Goal: Transaction & Acquisition: Purchase product/service

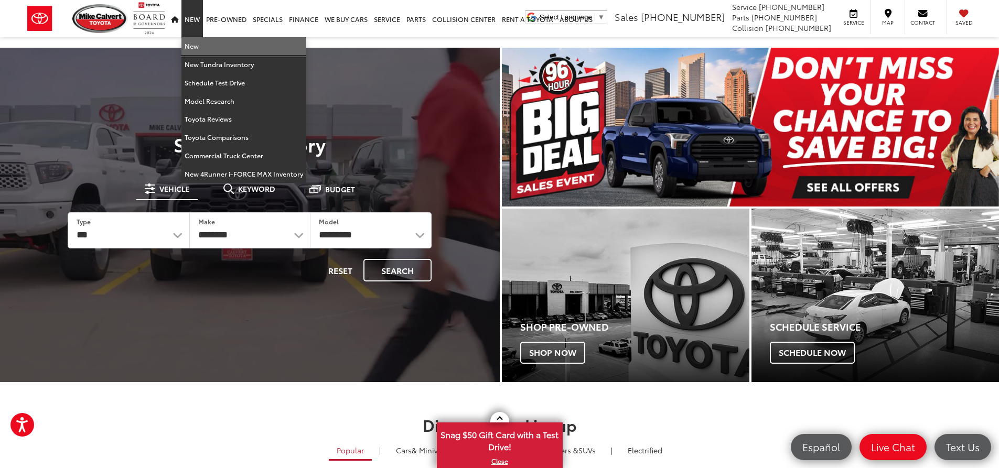
click at [195, 46] on link "New" at bounding box center [243, 46] width 125 height 18
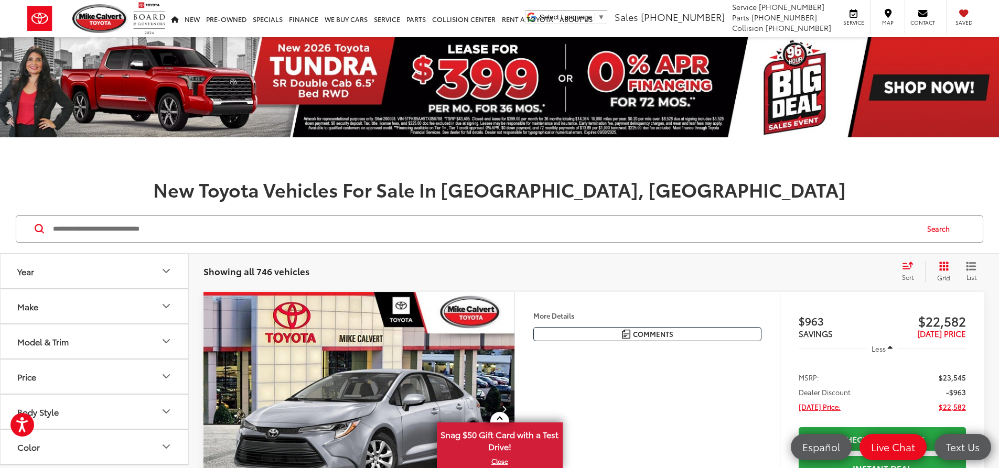
click at [215, 230] on input "Search by Make, Model, or Keyword" at bounding box center [484, 229] width 865 height 25
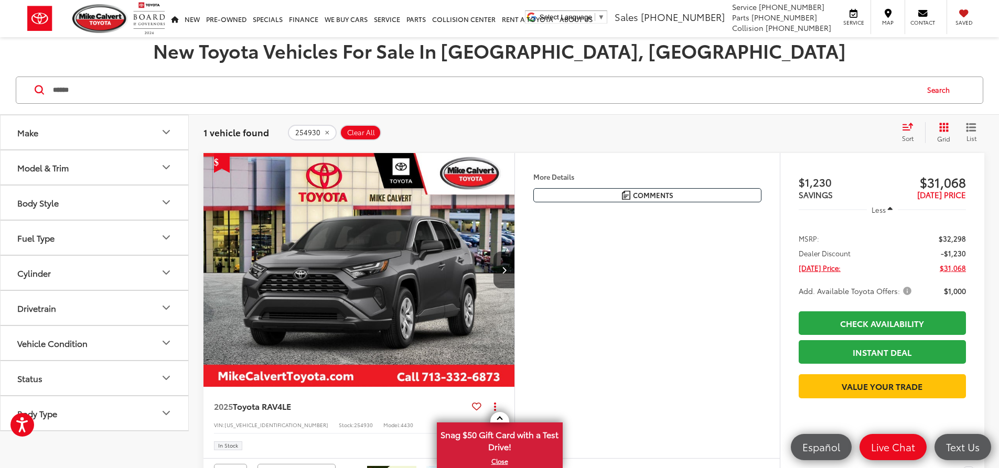
scroll to position [157, 0]
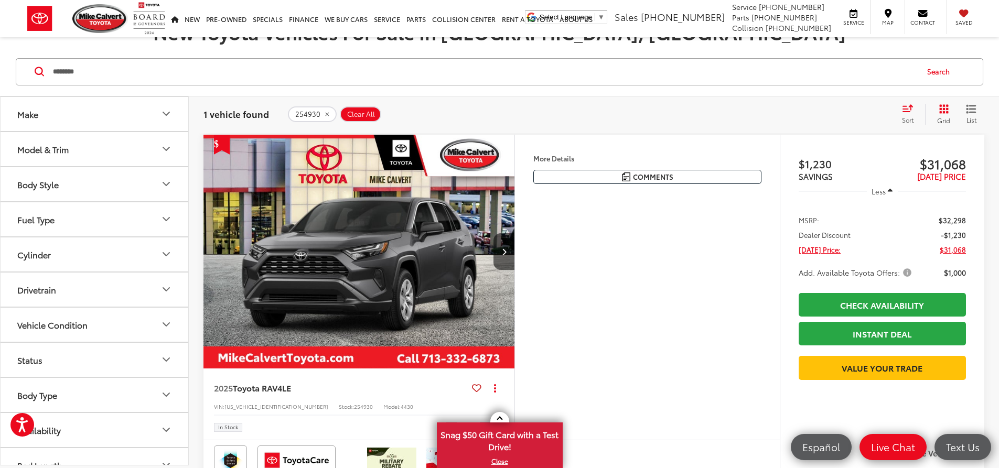
type input "********"
click at [871, 273] on span "Add. Available Toyota Offers:" at bounding box center [855, 272] width 115 height 10
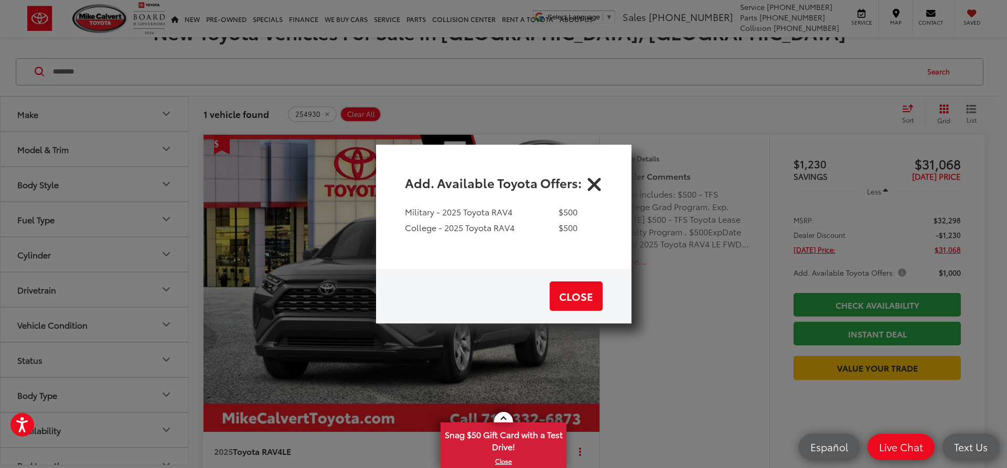
click at [596, 185] on icon "Close" at bounding box center [594, 182] width 17 height 17
